Goal: Information Seeking & Learning: Learn about a topic

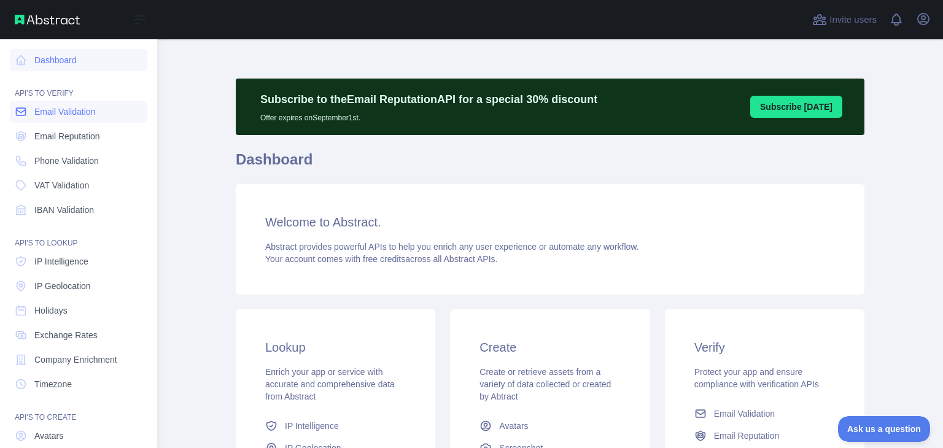
click at [72, 110] on span "Email Validation" at bounding box center [64, 112] width 61 height 12
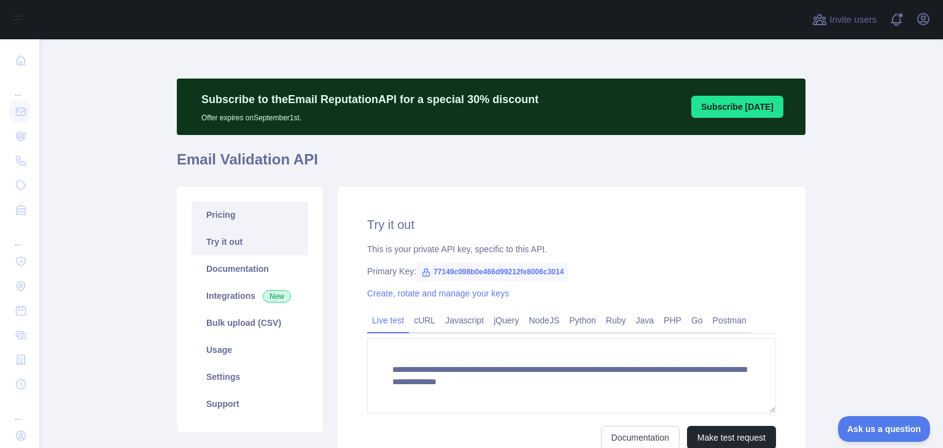
click at [210, 214] on link "Pricing" at bounding box center [249, 214] width 117 height 27
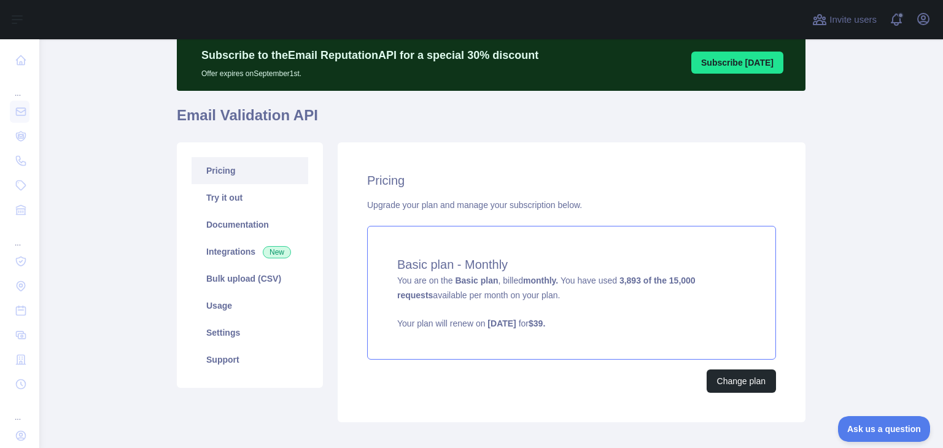
scroll to position [109, 0]
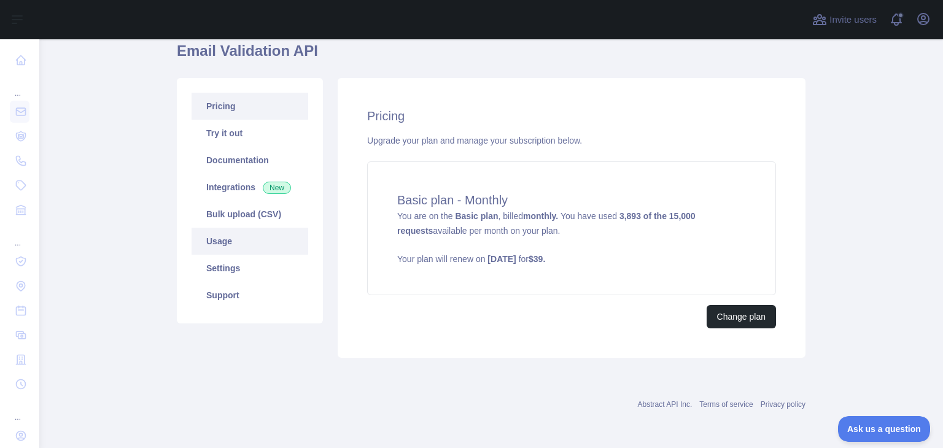
click at [212, 249] on link "Usage" at bounding box center [249, 241] width 117 height 27
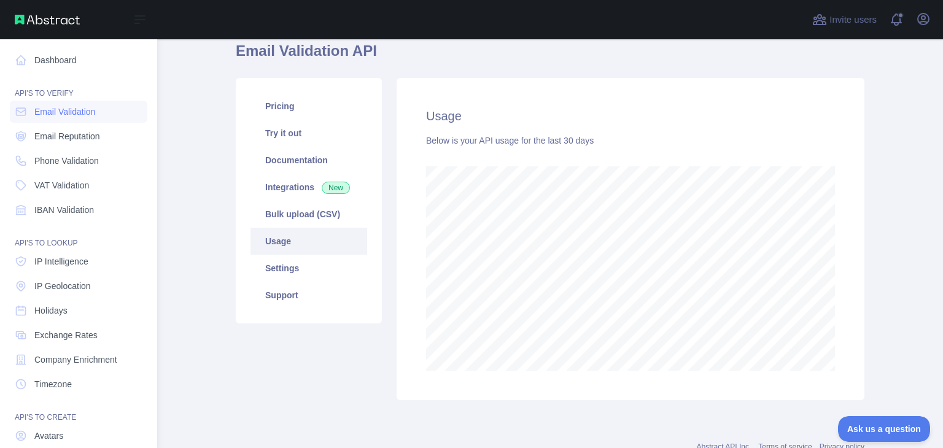
scroll to position [613253, 612886]
click at [66, 337] on span "Exchange Rates" at bounding box center [65, 335] width 63 height 12
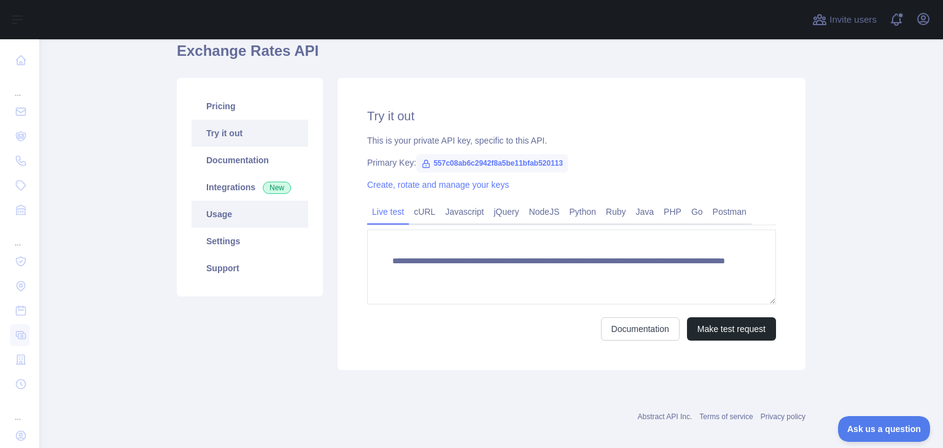
click at [206, 221] on link "Usage" at bounding box center [249, 214] width 117 height 27
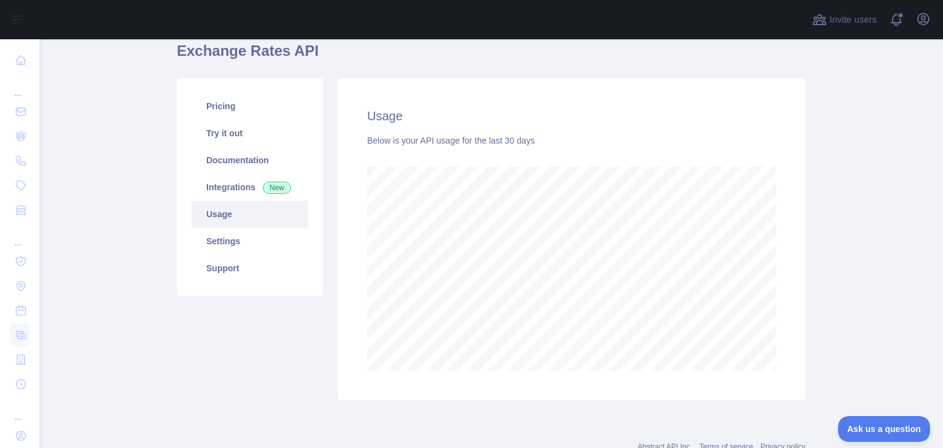
scroll to position [408, 893]
click at [220, 104] on link "Pricing" at bounding box center [249, 106] width 117 height 27
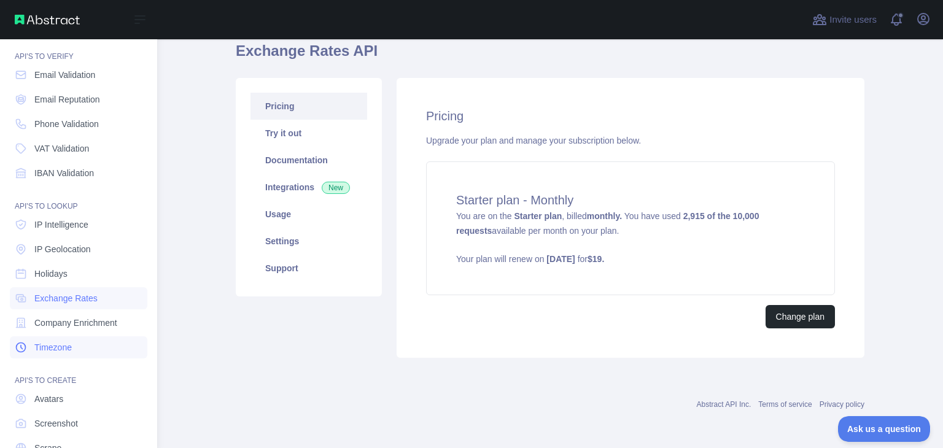
scroll to position [92, 0]
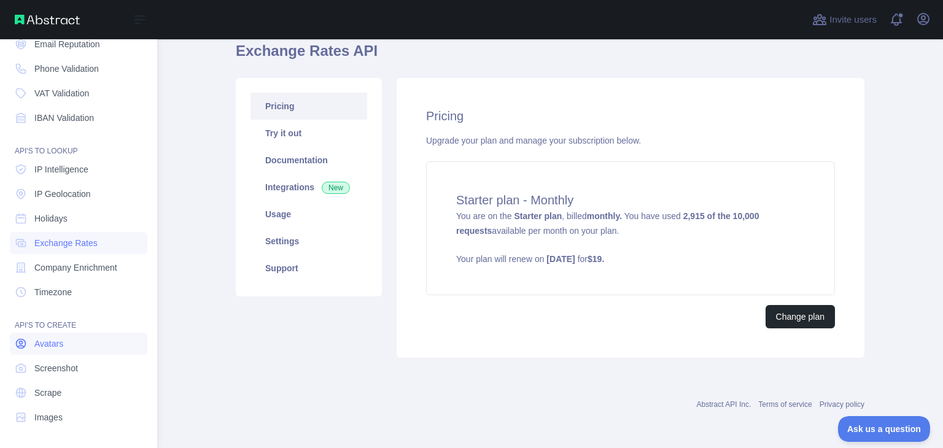
click at [79, 349] on link "Avatars" at bounding box center [78, 344] width 137 height 22
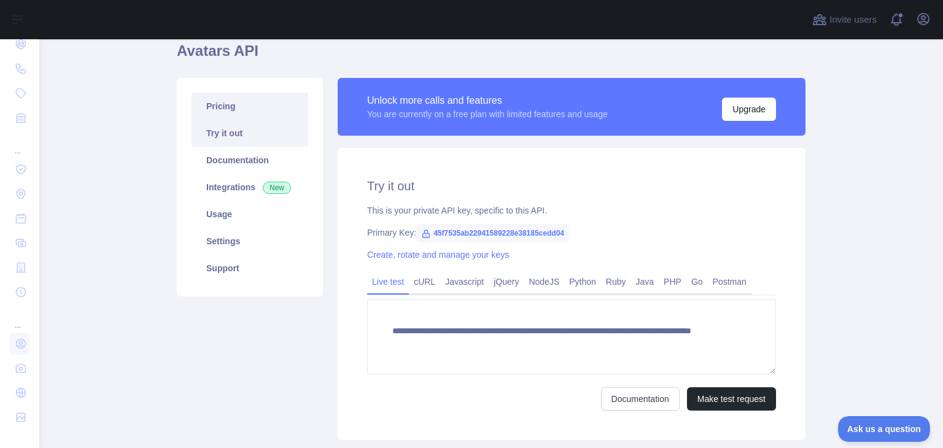
click at [263, 101] on link "Pricing" at bounding box center [249, 106] width 117 height 27
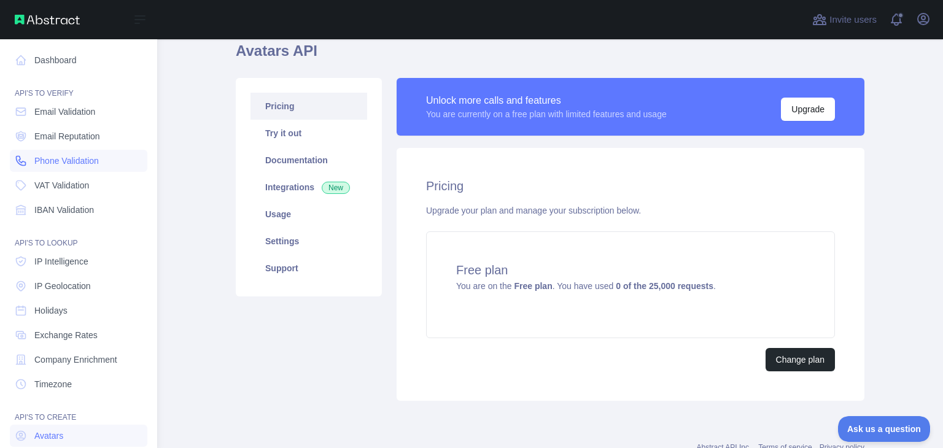
click at [96, 168] on link "Phone Validation" at bounding box center [78, 161] width 137 height 22
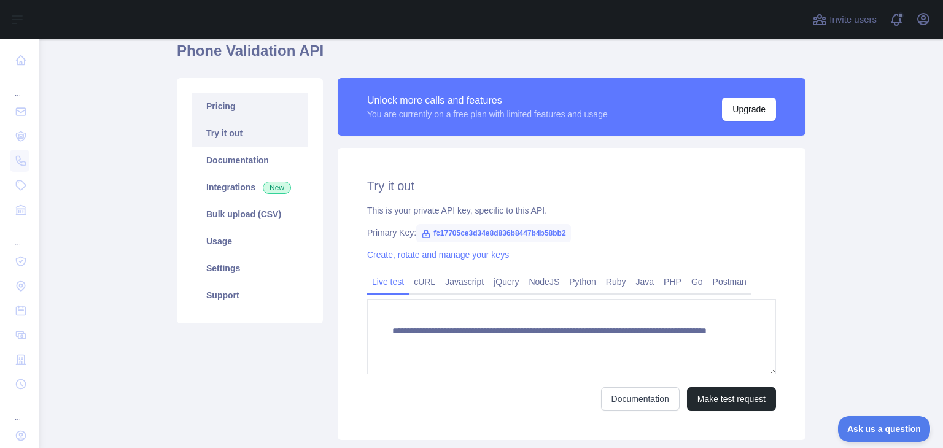
click at [239, 98] on link "Pricing" at bounding box center [249, 106] width 117 height 27
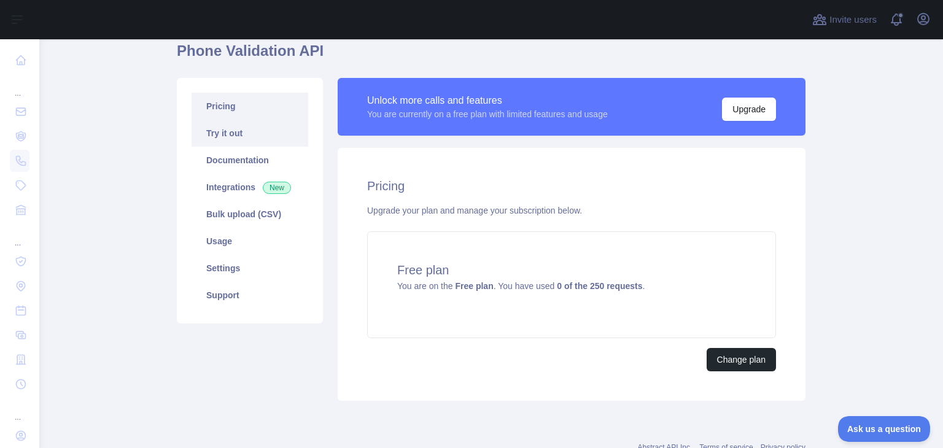
click at [233, 128] on link "Try it out" at bounding box center [249, 133] width 117 height 27
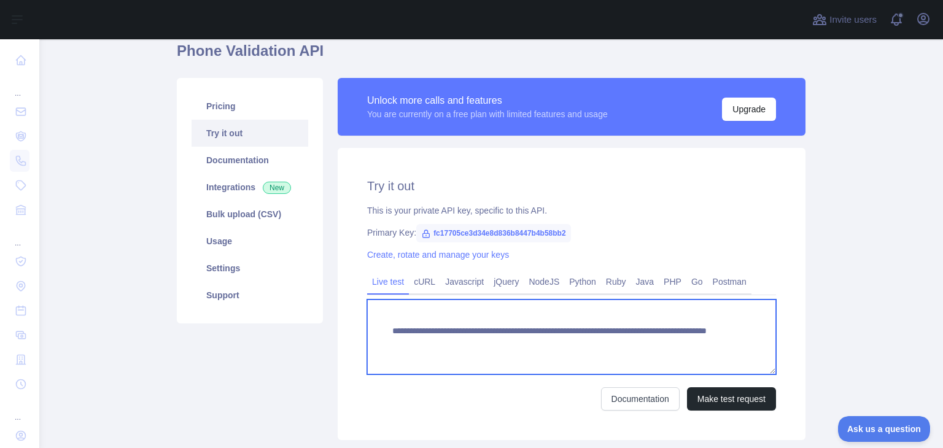
click at [479, 334] on textarea "**********" at bounding box center [571, 336] width 409 height 75
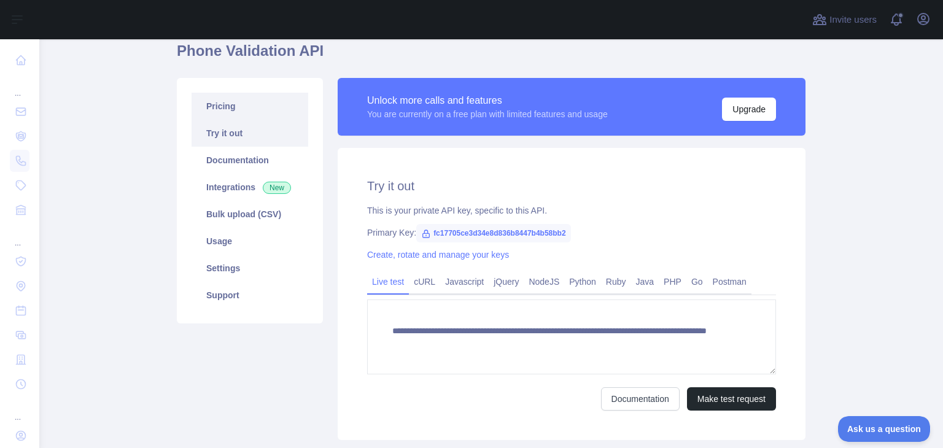
click at [221, 111] on link "Pricing" at bounding box center [249, 106] width 117 height 27
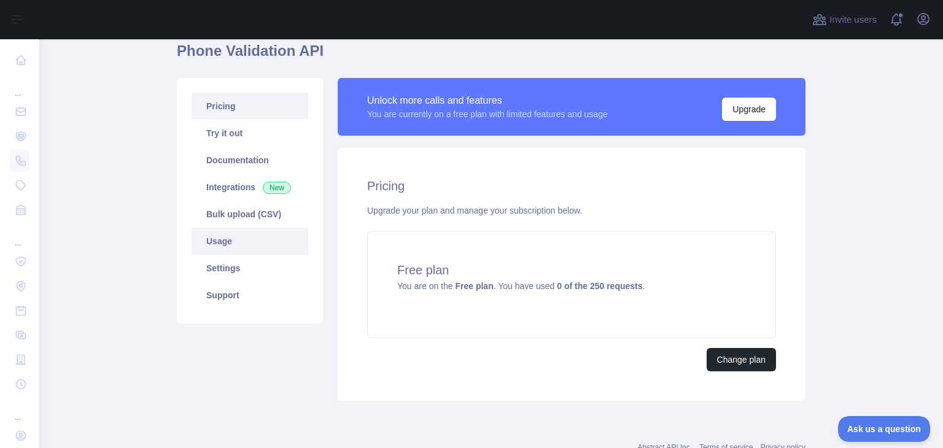
click at [222, 237] on link "Usage" at bounding box center [249, 241] width 117 height 27
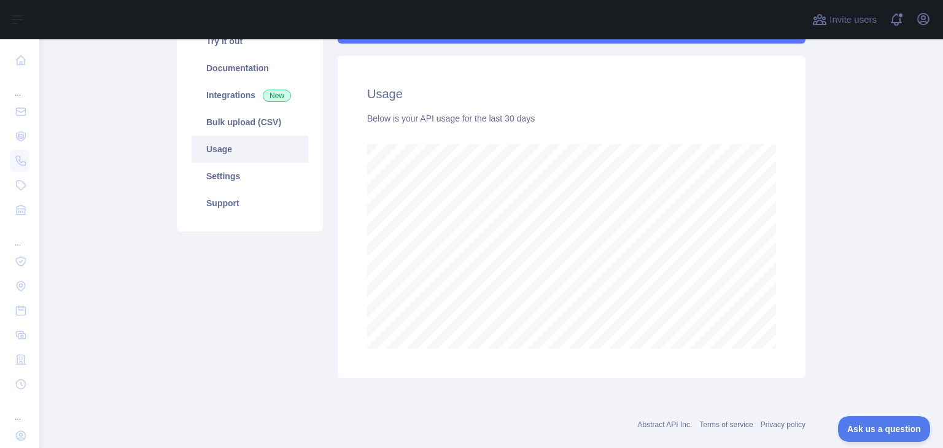
scroll to position [221, 0]
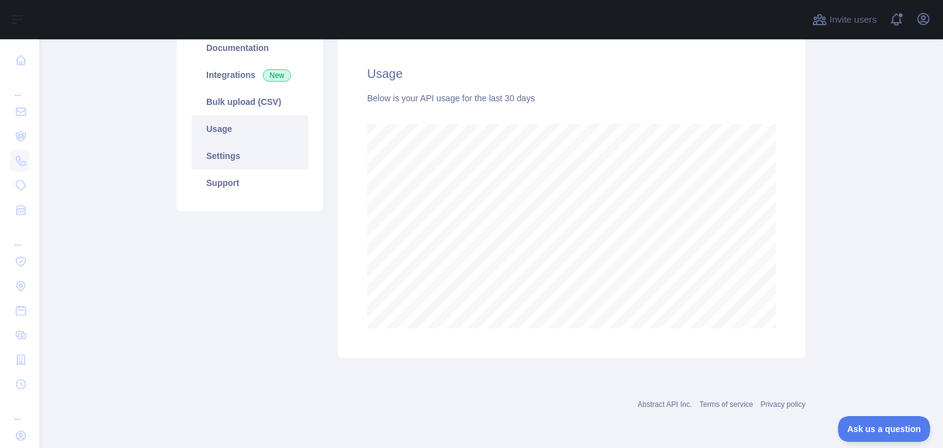
click at [245, 152] on link "Settings" at bounding box center [249, 155] width 117 height 27
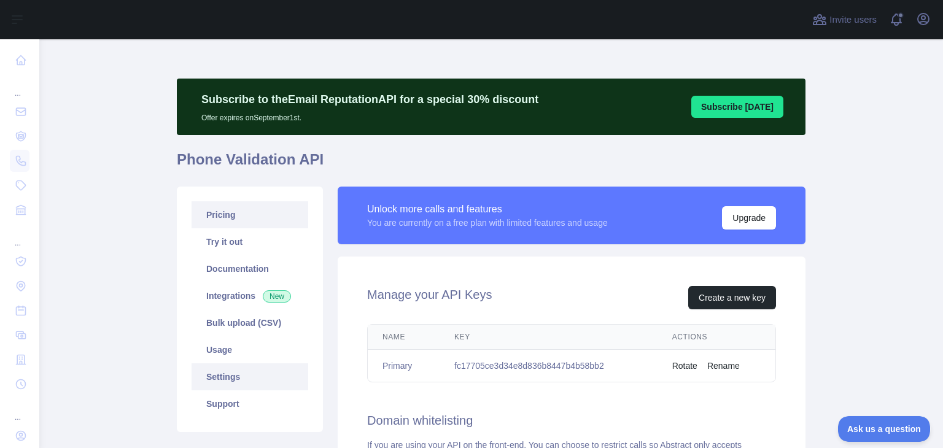
click at [241, 225] on link "Pricing" at bounding box center [249, 214] width 117 height 27
